Goal: Information Seeking & Learning: Learn about a topic

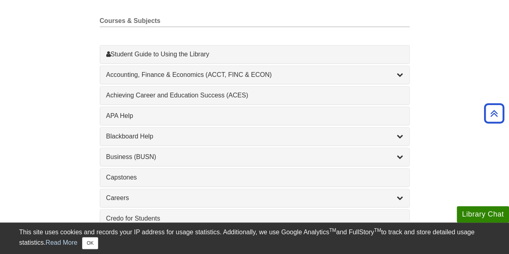
scroll to position [242, 0]
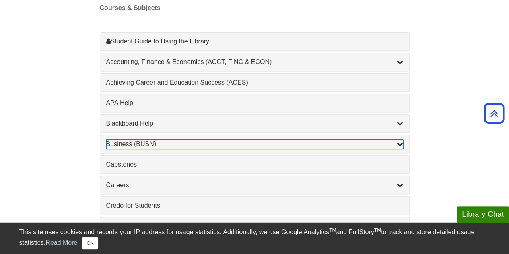
click at [145, 140] on div "Business (BUSN) , 9 guides" at bounding box center [254, 144] width 297 height 10
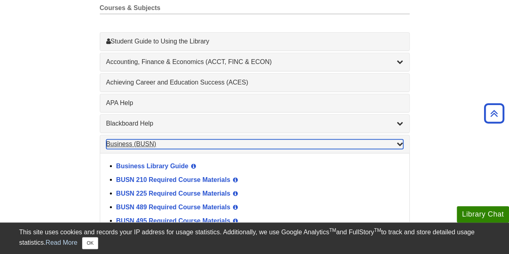
scroll to position [282, 0]
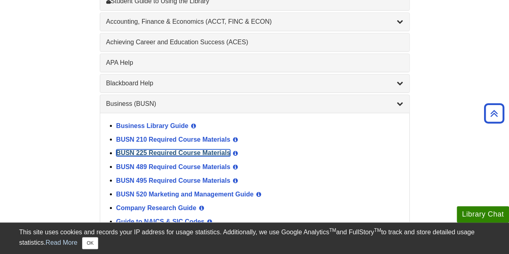
click at [191, 149] on link "BUSN 225 Required Course Materials" at bounding box center [173, 152] width 114 height 7
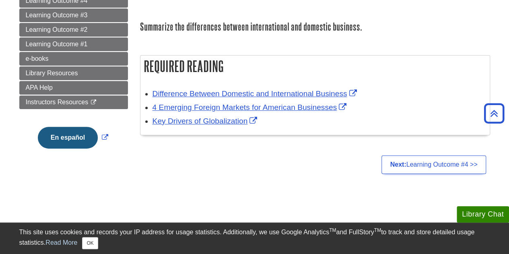
scroll to position [81, 0]
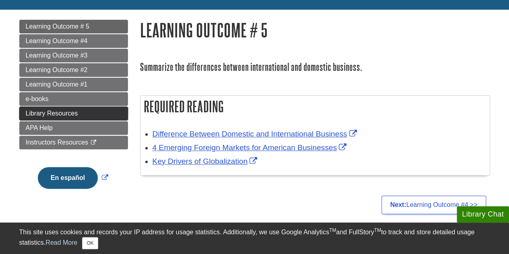
click at [68, 110] on span "Library Resources" at bounding box center [52, 113] width 52 height 7
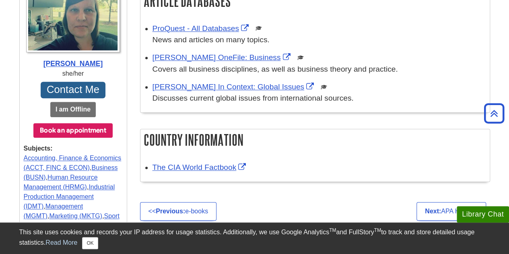
scroll to position [322, 0]
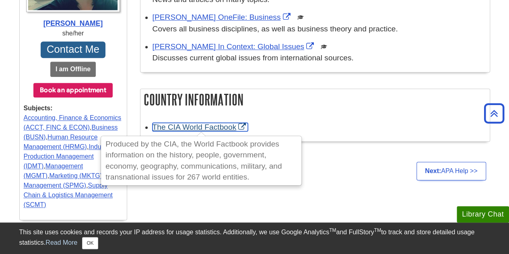
click at [204, 127] on link "The CIA World Factbook" at bounding box center [201, 127] width 96 height 8
